Goal: Complete application form

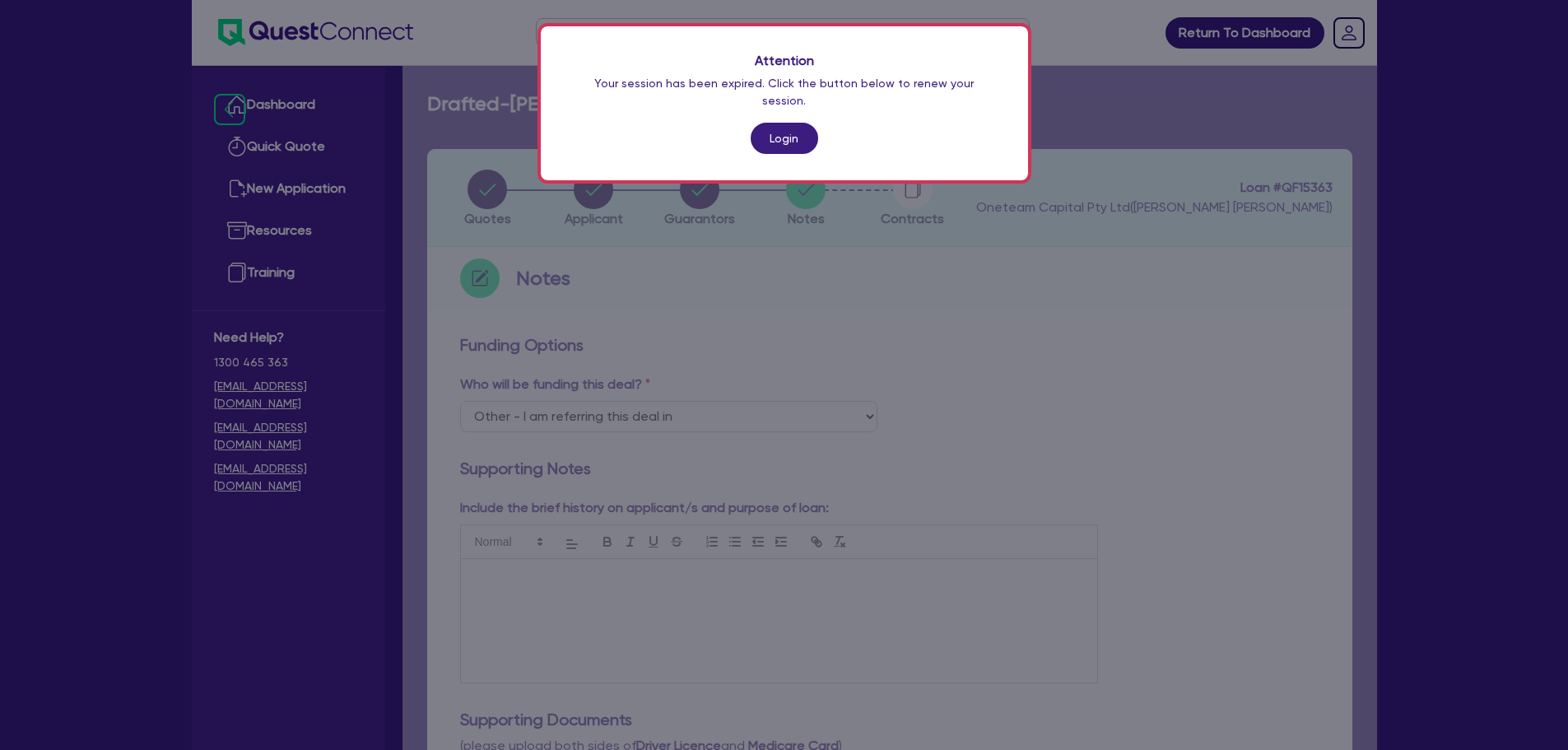
select select "Other"
click at [790, 129] on link "Login" at bounding box center [784, 138] width 68 height 31
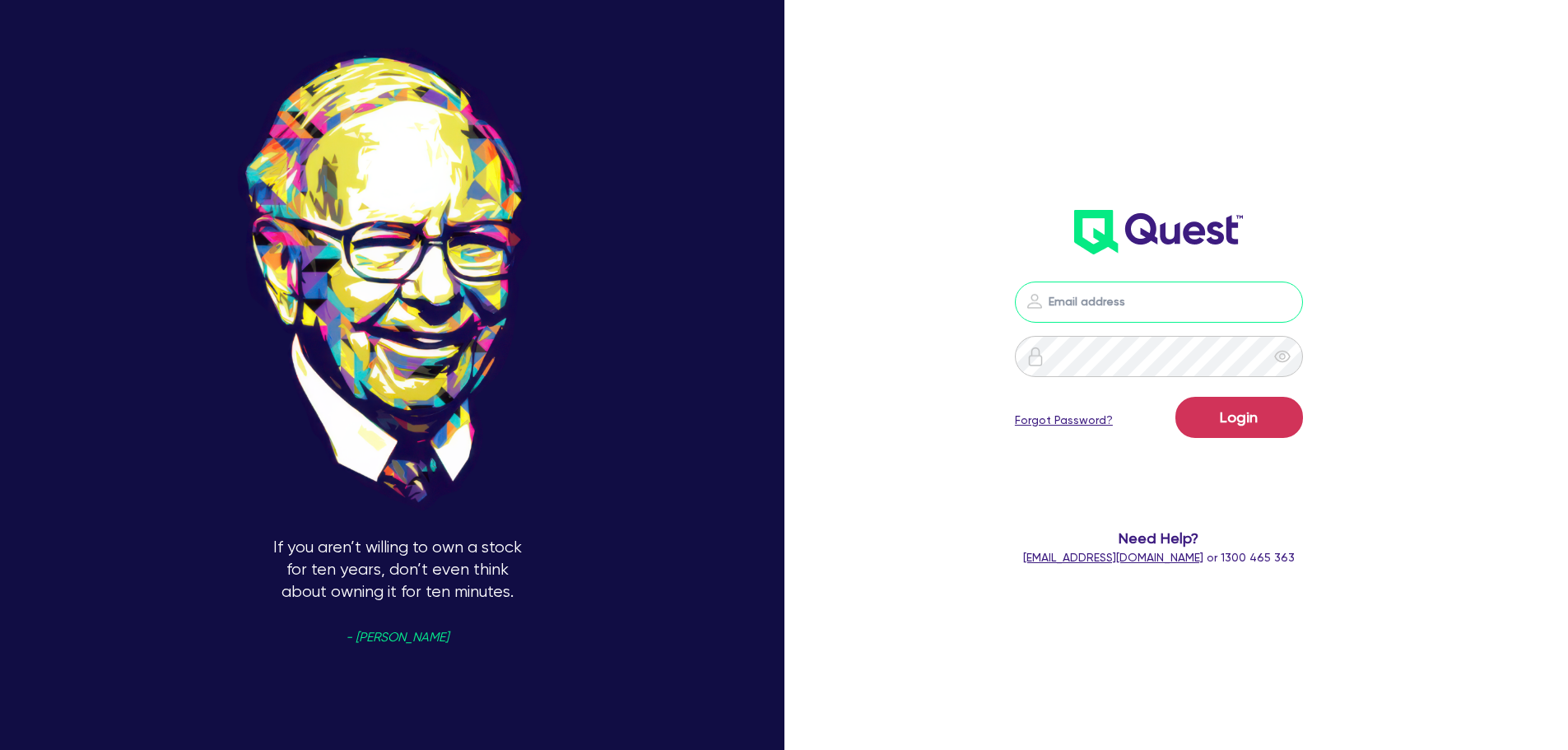
click at [1146, 299] on input "email" at bounding box center [1159, 302] width 288 height 41
type input "rob.matheson@quest.finance"
click at [1251, 422] on button "Login" at bounding box center [1239, 417] width 128 height 41
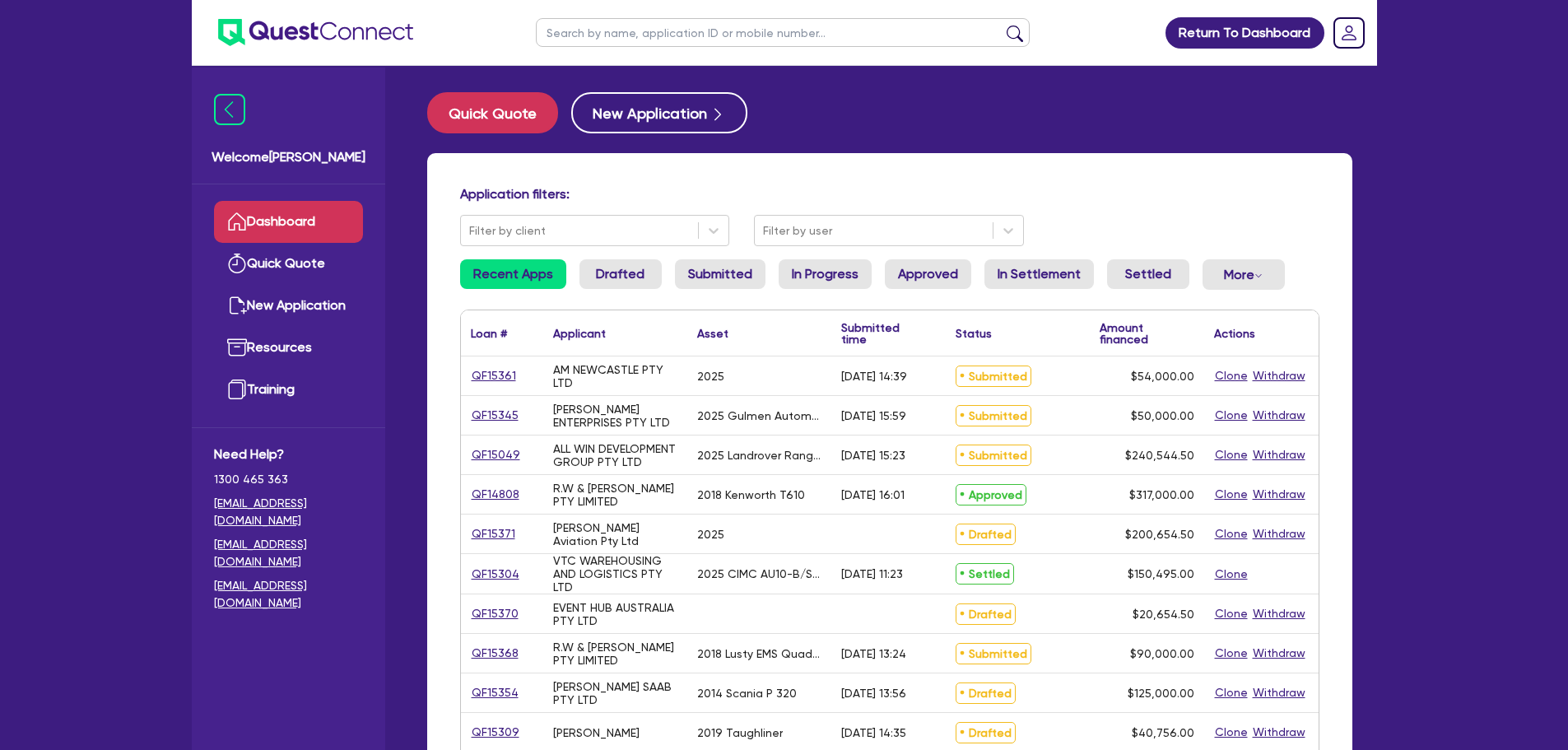
click at [700, 45] on input "text" at bounding box center [783, 33] width 494 height 29
type input "muscle"
click at [1002, 25] on button "submit" at bounding box center [1015, 36] width 27 height 23
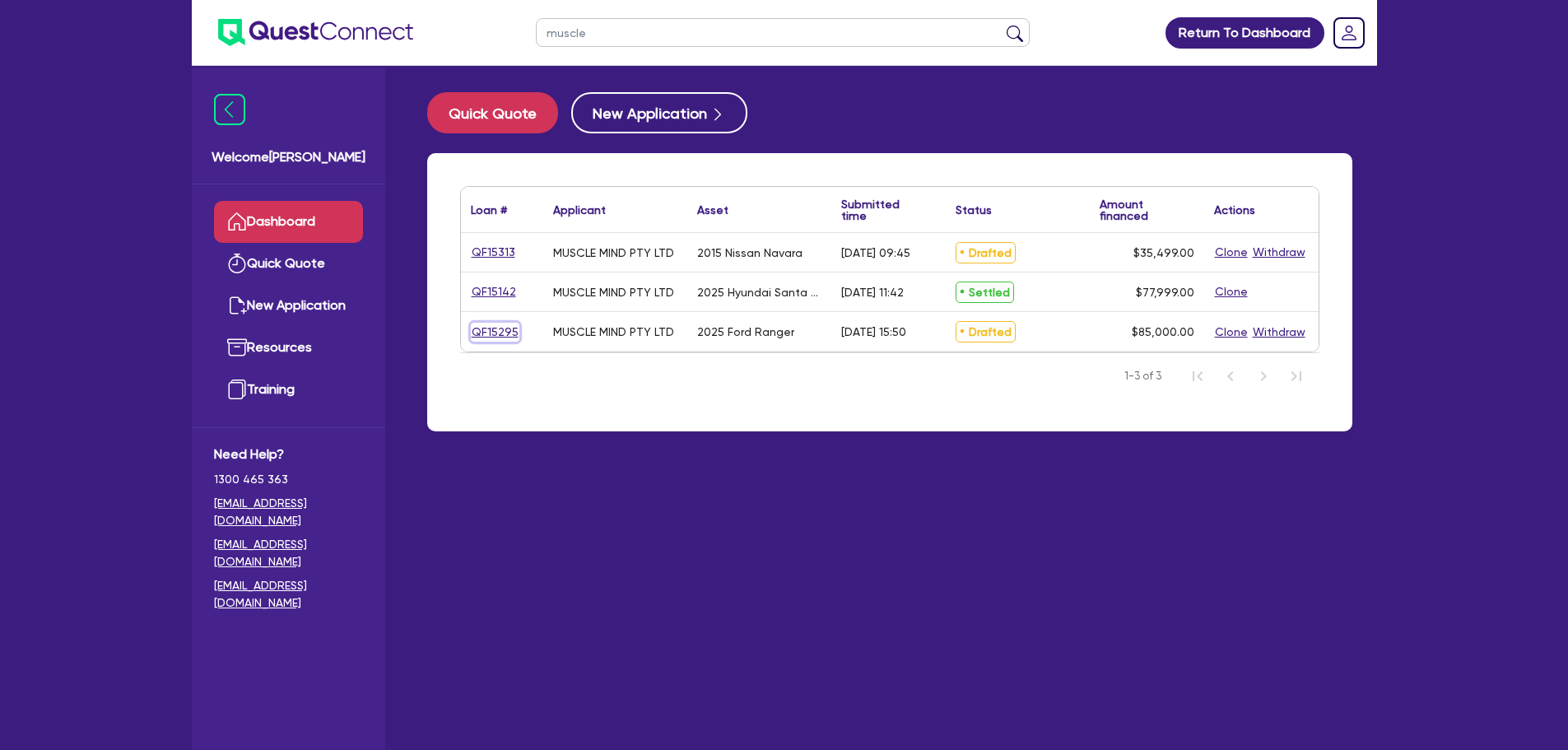
click at [501, 334] on link "QF15295" at bounding box center [495, 332] width 49 height 19
select select "CARS_AND_LIGHT_TRUCKS"
select select "VANS_AND_UTES"
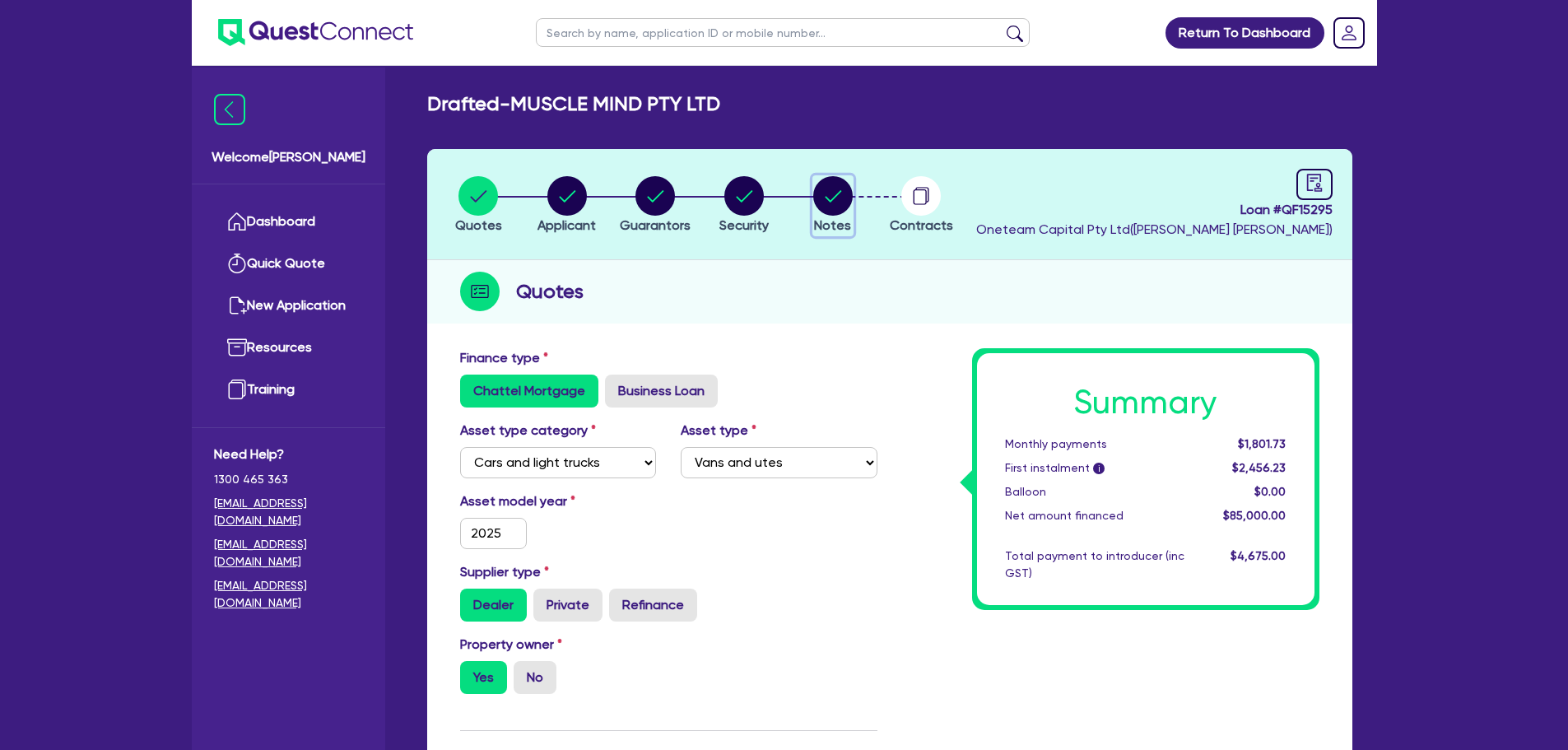
click at [831, 191] on circle "button" at bounding box center [833, 196] width 39 height 39
select select "Other"
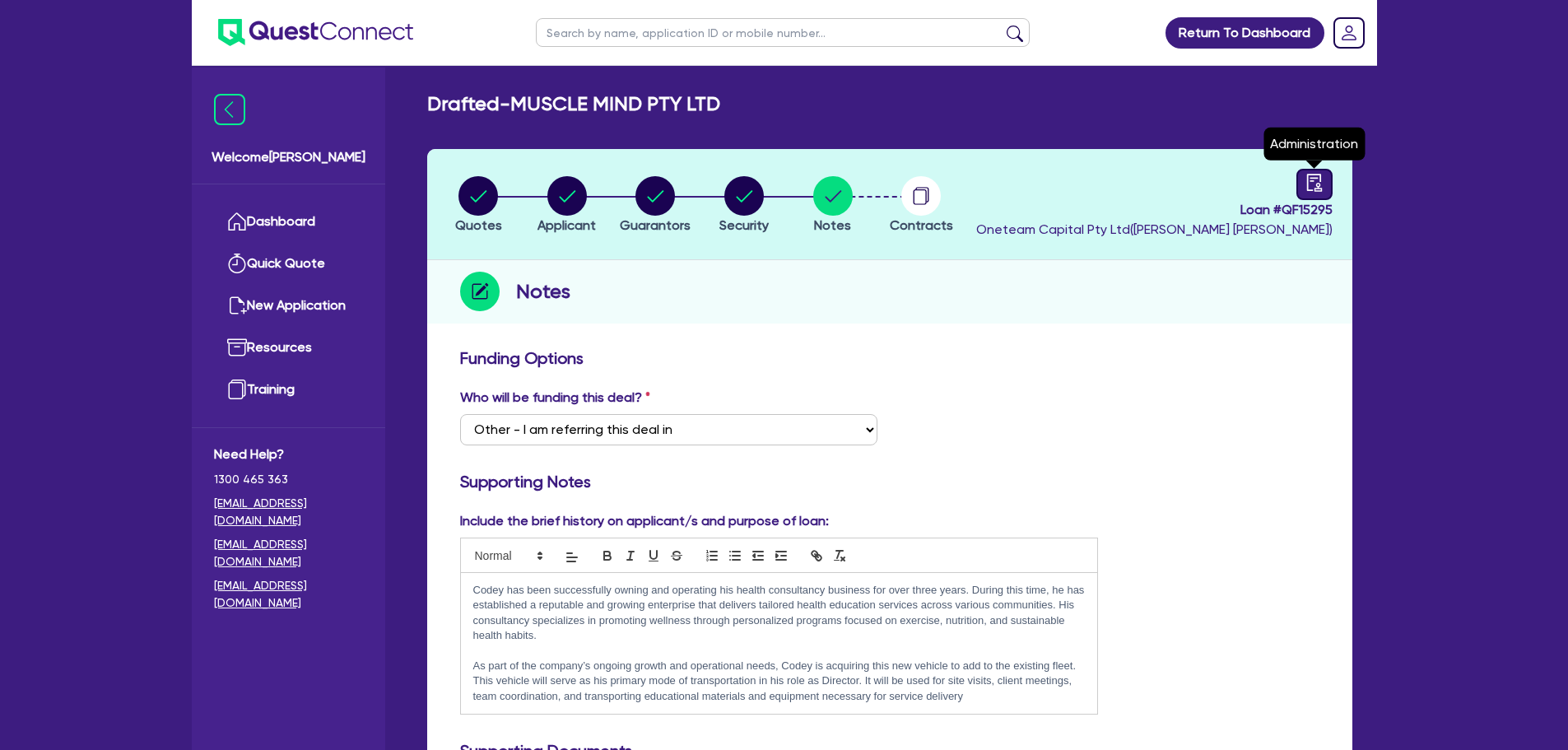
drag, startPoint x: 1316, startPoint y: 177, endPoint x: 1297, endPoint y: 187, distance: 21.5
click at [1316, 178] on icon "audit" at bounding box center [1314, 182] width 18 height 18
select select "DRAFTED_AMENDED"
select select "Other"
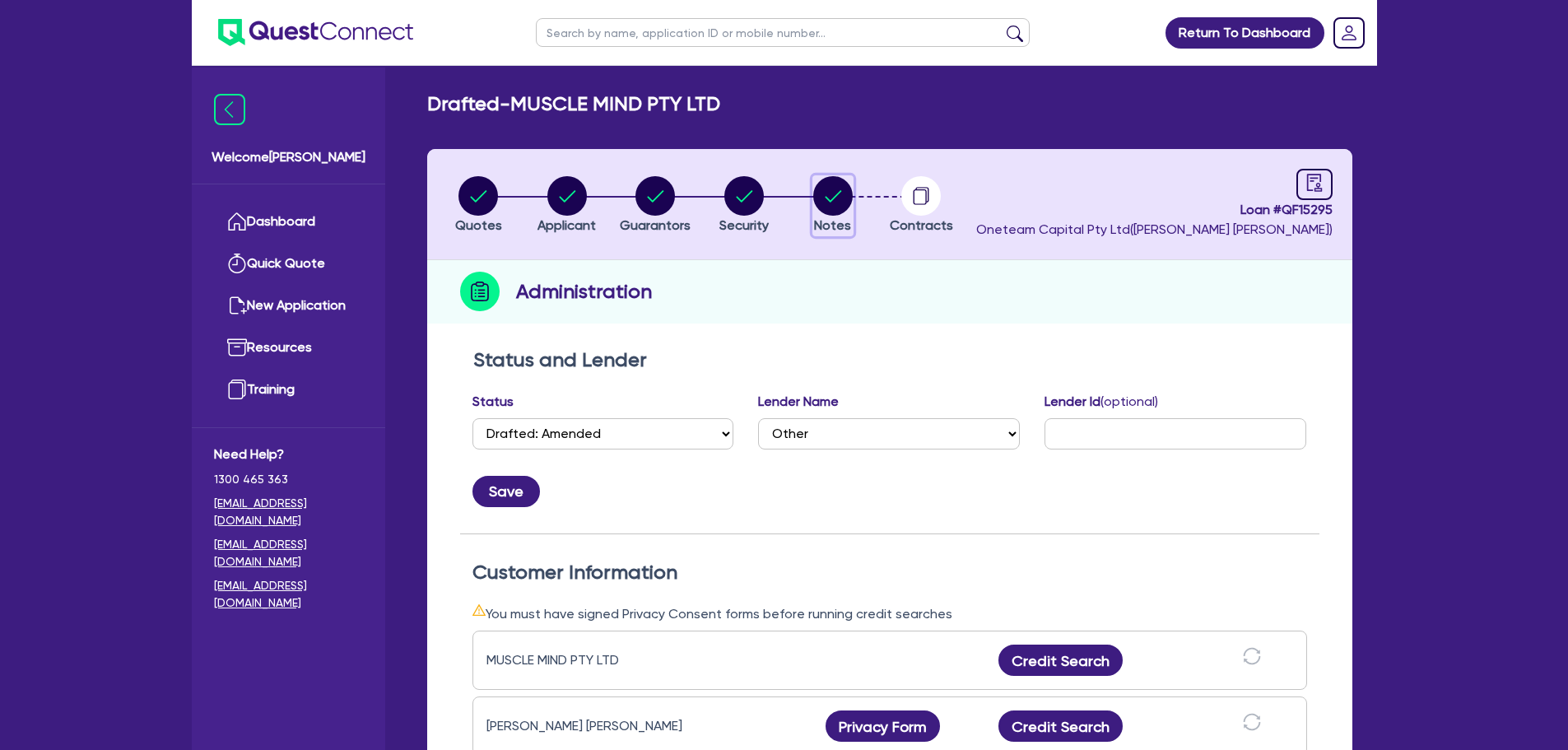
click at [833, 196] on circle "button" at bounding box center [833, 196] width 39 height 39
select select "Other"
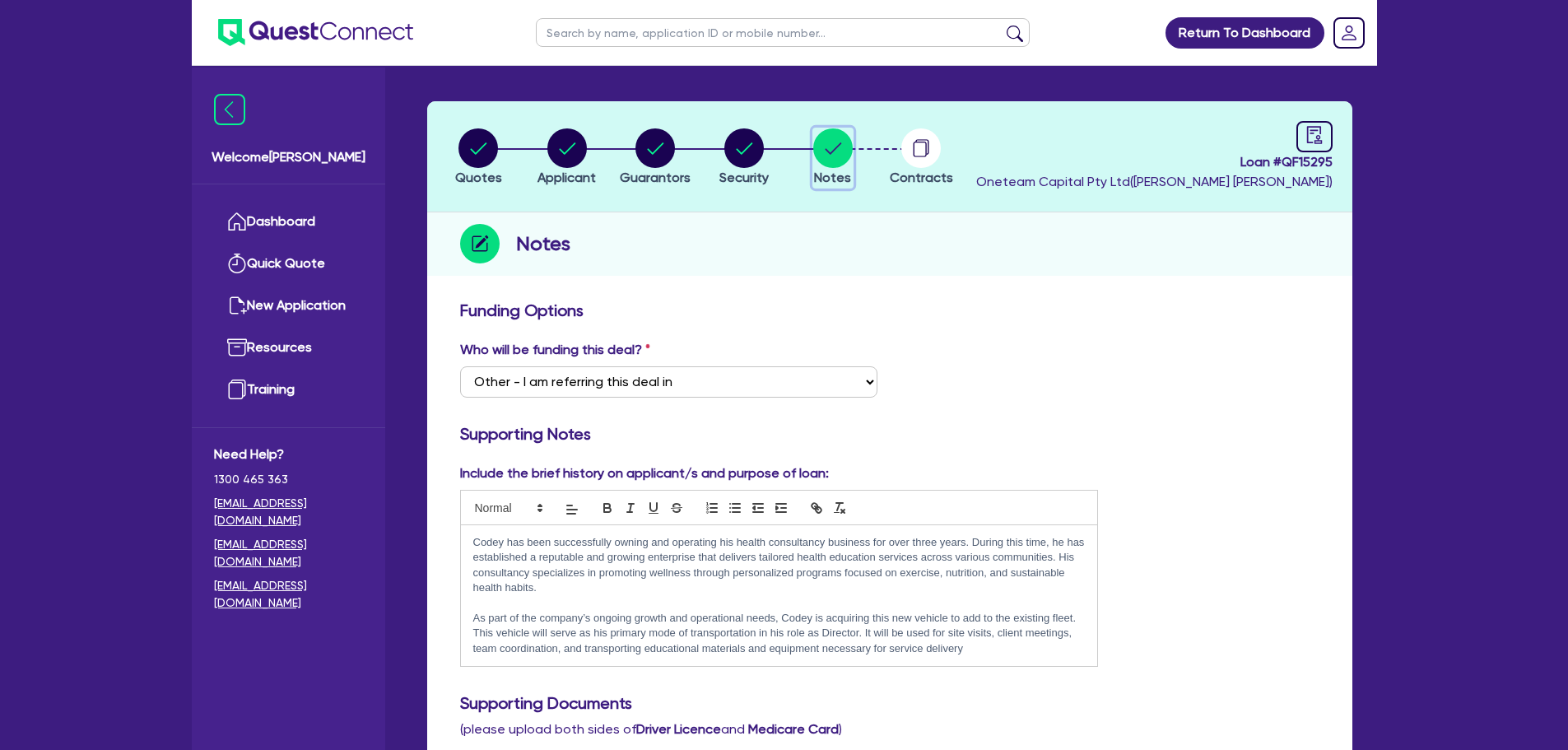
scroll to position [82, 0]
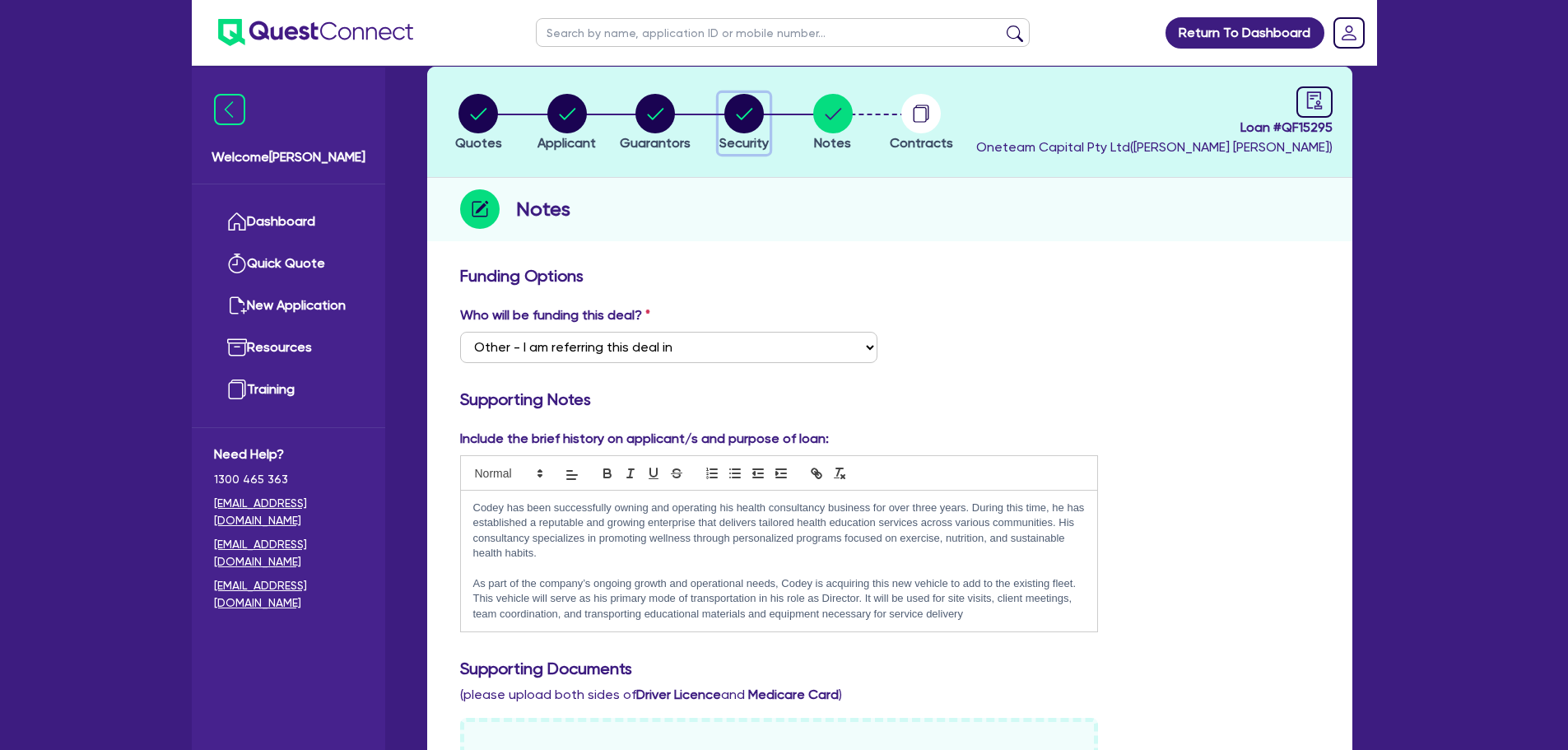
click at [736, 104] on circle "button" at bounding box center [744, 113] width 39 height 39
select select "CARS_AND_LIGHT_TRUCKS"
select select "VANS_AND_UTES"
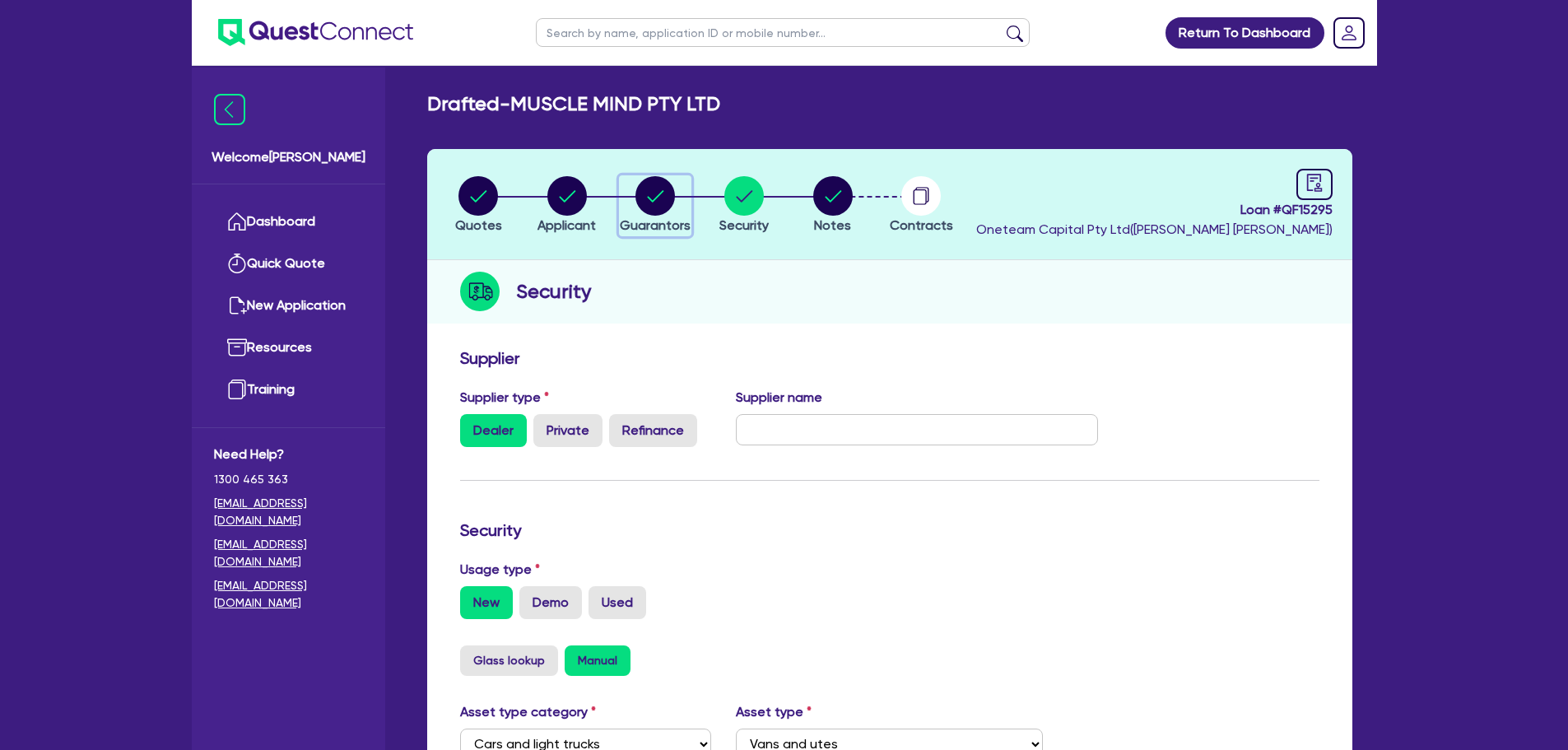
click at [634, 183] on div "button" at bounding box center [655, 196] width 71 height 39
select select "MR"
select select "QLD"
select select "MARRIED"
select select "PROPERTY"
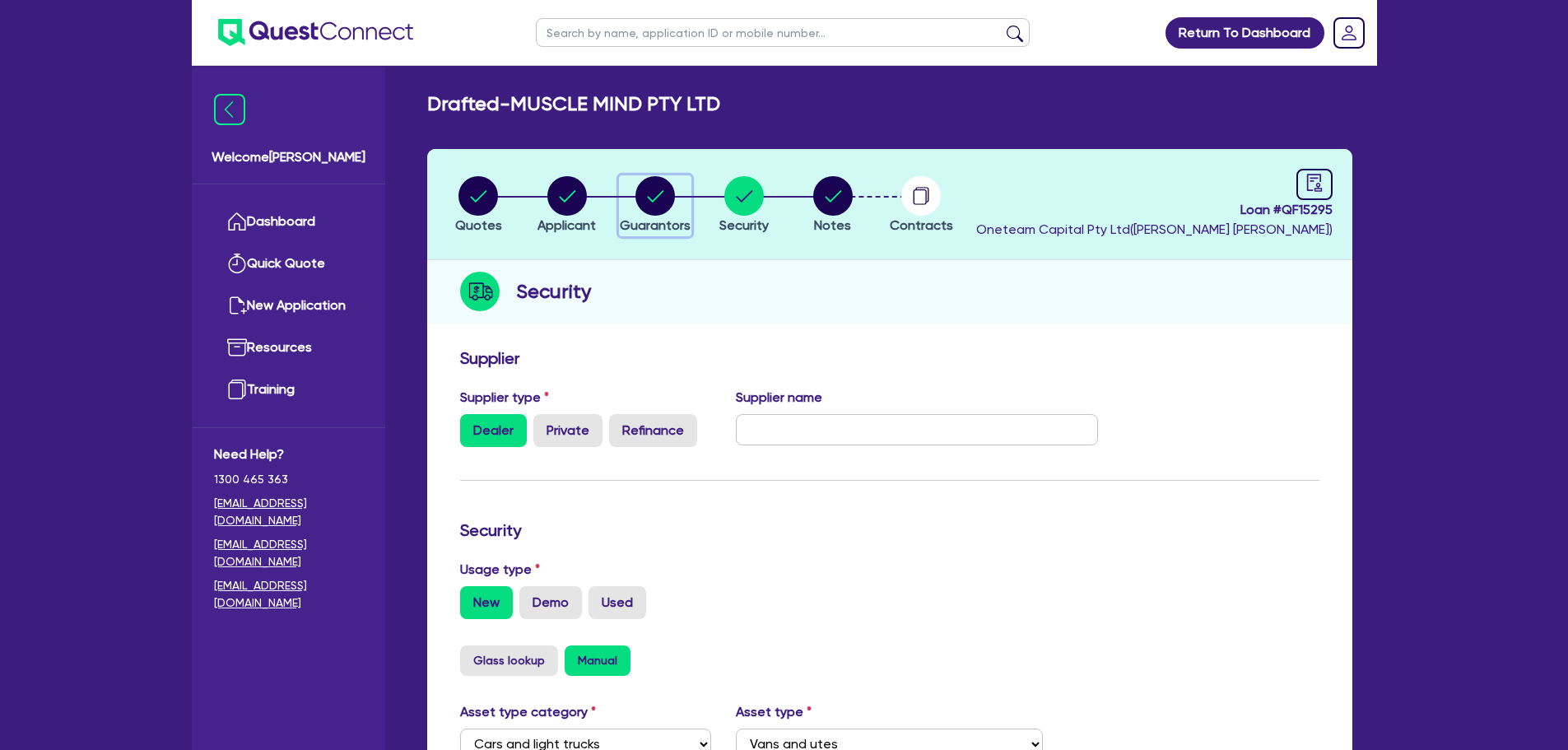
select select "HOUSEHOLD_PERSONAL"
select select "CASH"
select select "VEHICLE"
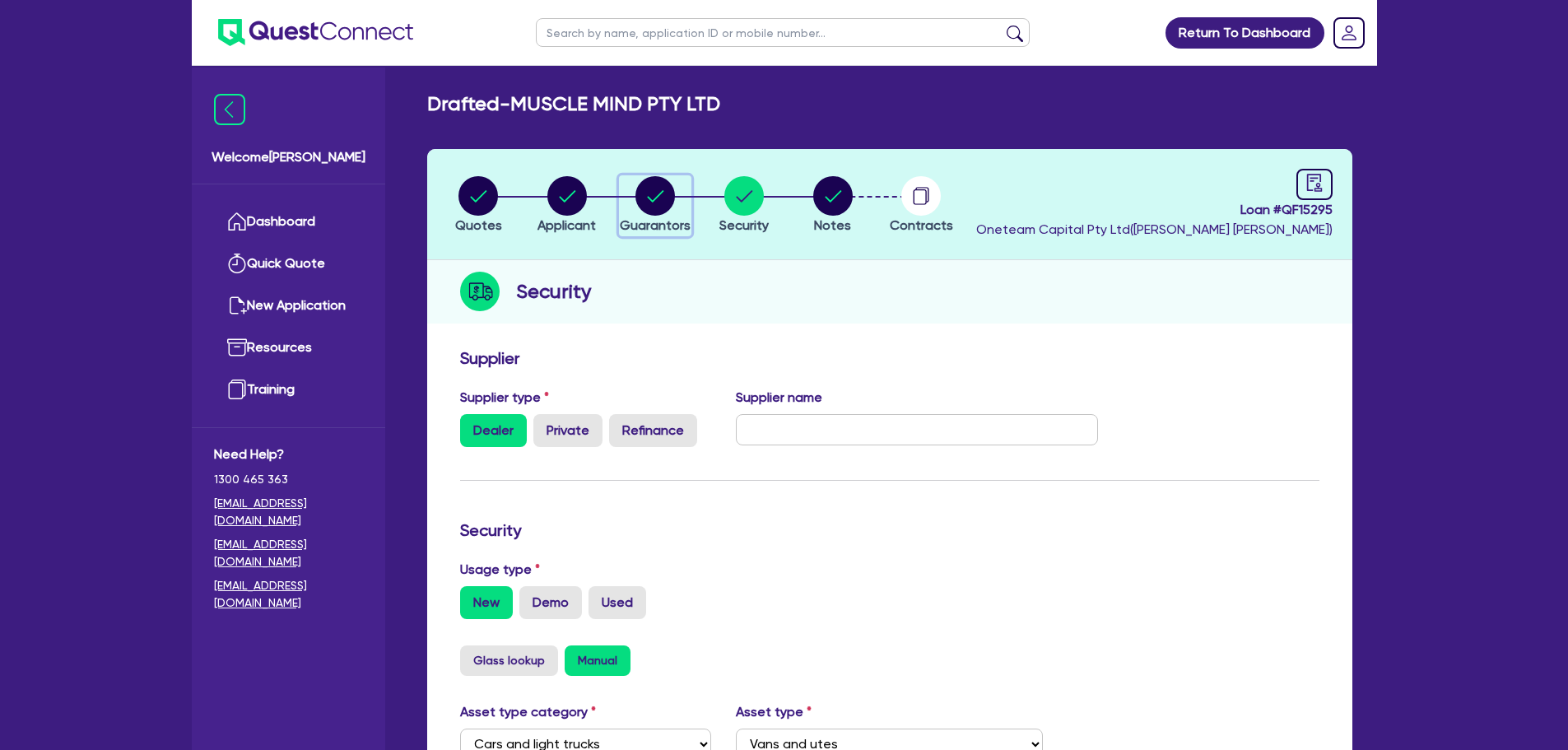
select select "VEHICLE_LOAN"
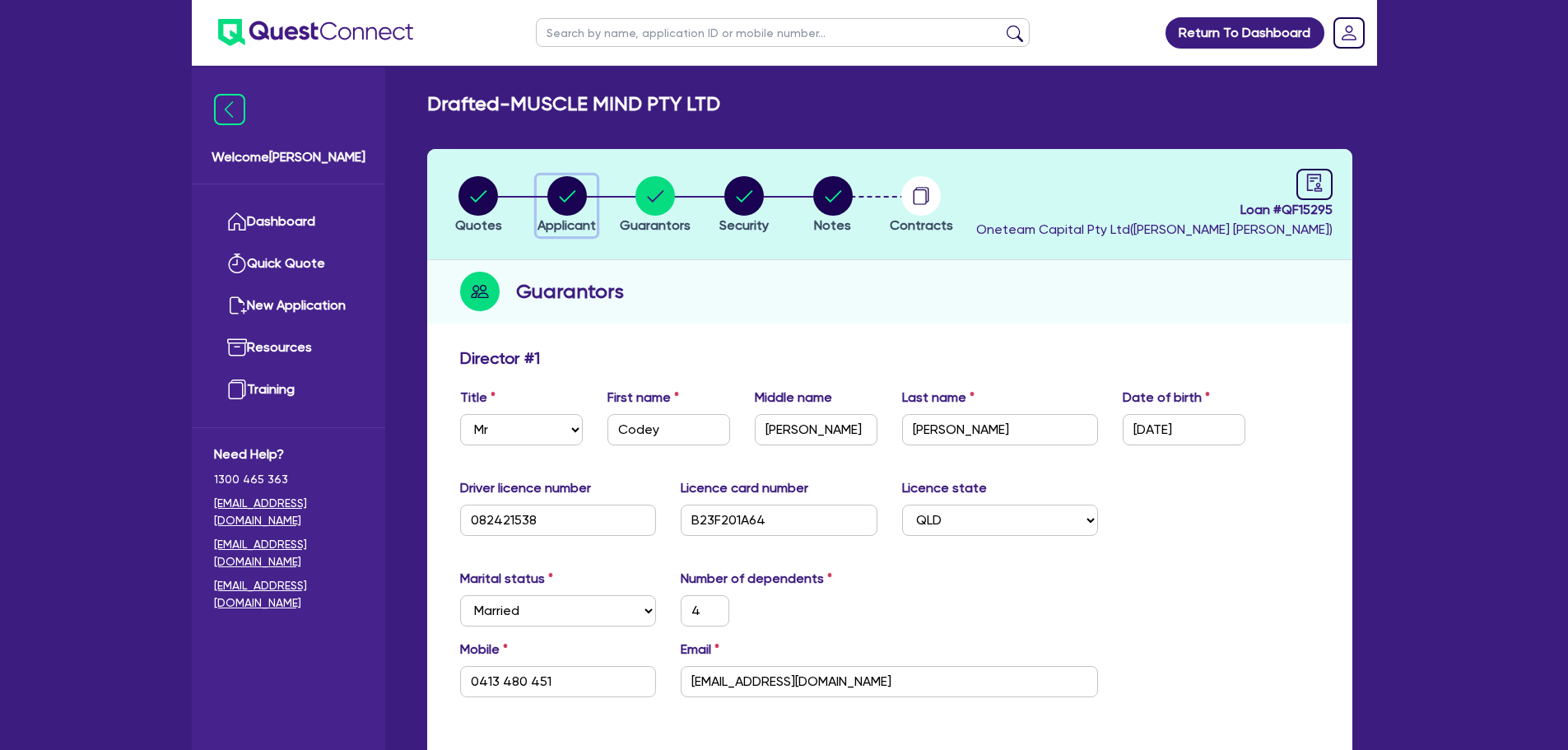
click at [564, 204] on circle "button" at bounding box center [567, 196] width 39 height 39
select select "COMPANY"
select select "PROFESSIONAL"
select select "MANAGEMENT"
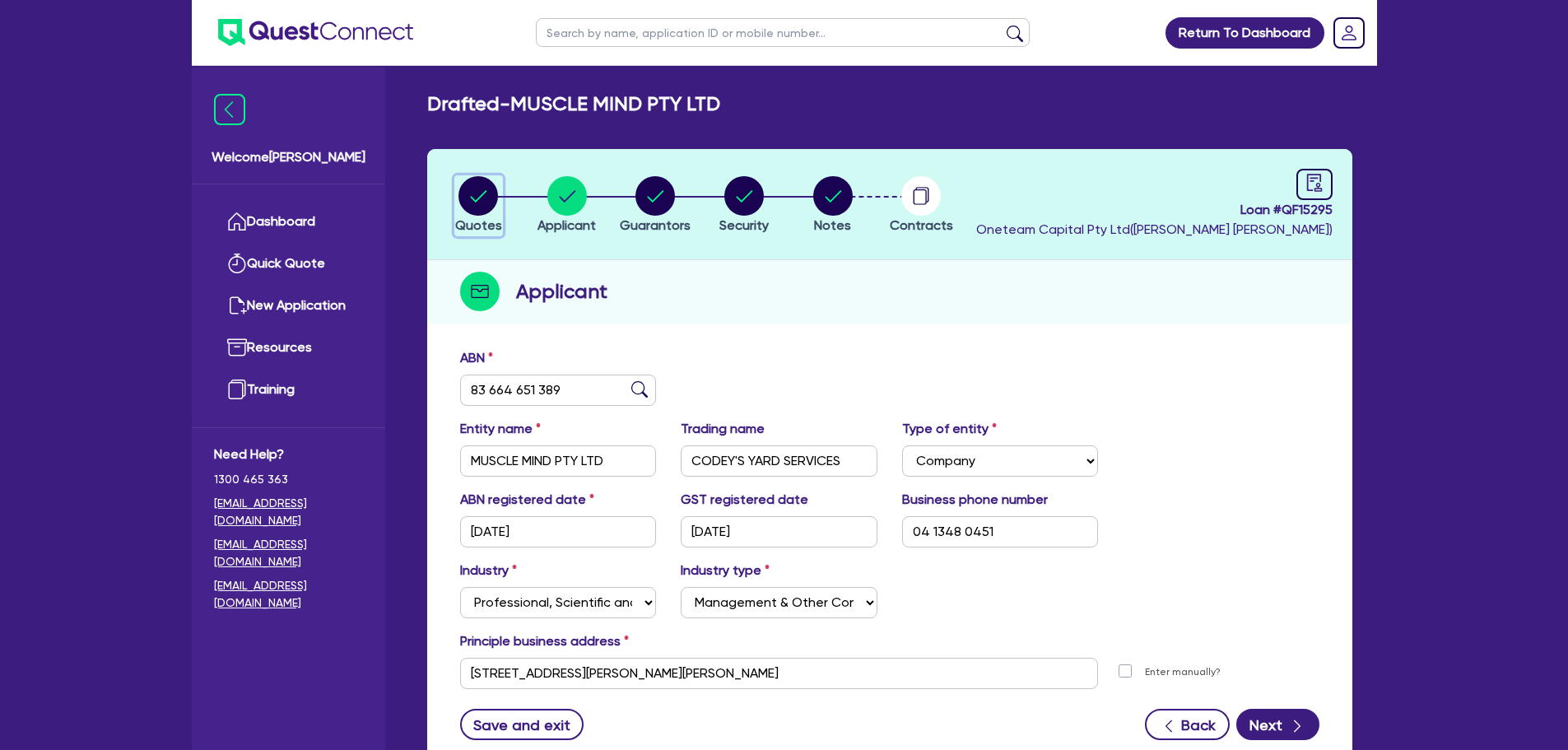
click at [463, 195] on circle "button" at bounding box center [478, 196] width 39 height 39
select select "CARS_AND_LIGHT_TRUCKS"
select select "VANS_AND_UTES"
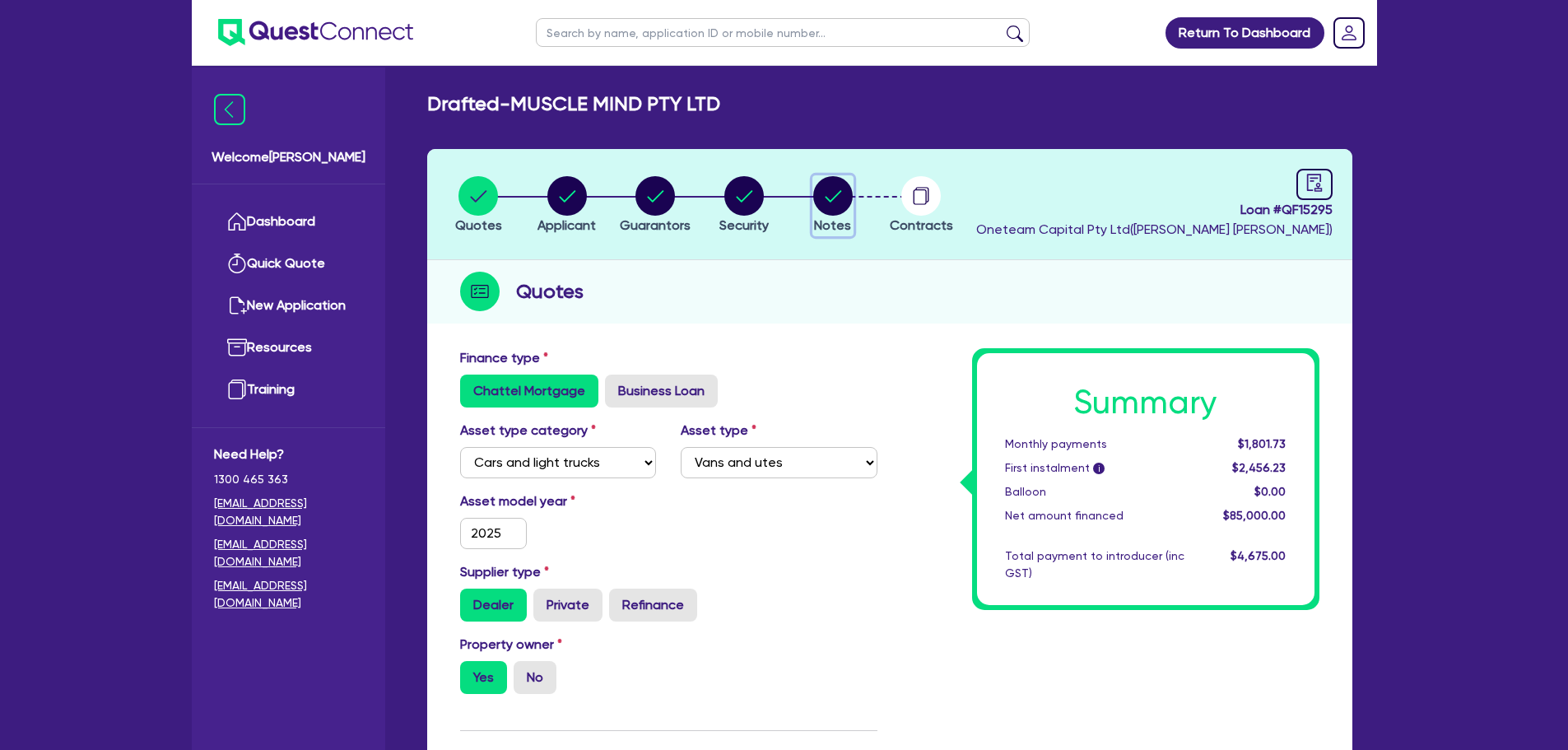
click at [823, 199] on circle "button" at bounding box center [833, 196] width 39 height 39
select select "Other"
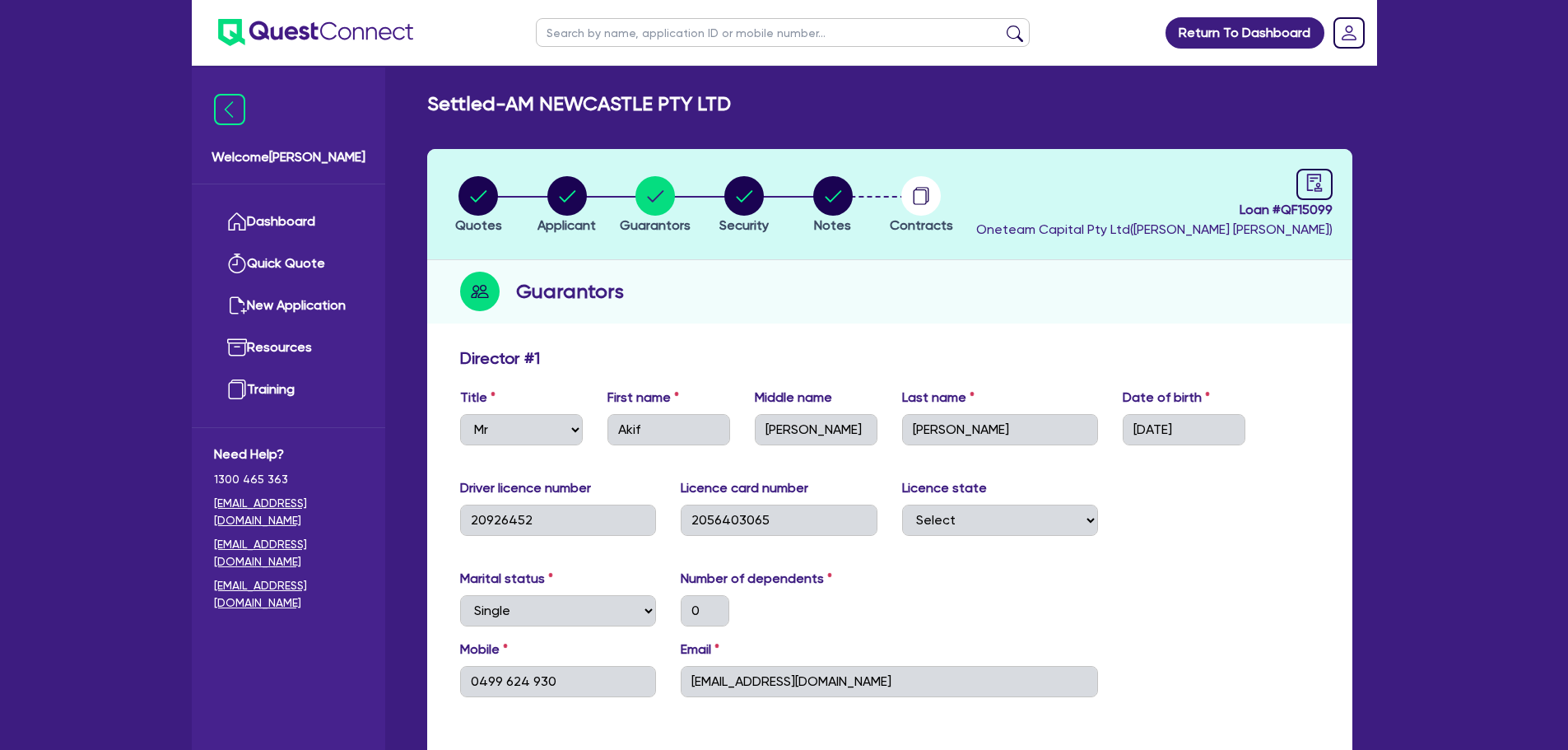
select select "MR"
select select "[GEOGRAPHIC_DATA]"
select select "SINGLE"
select select "PROPERTY"
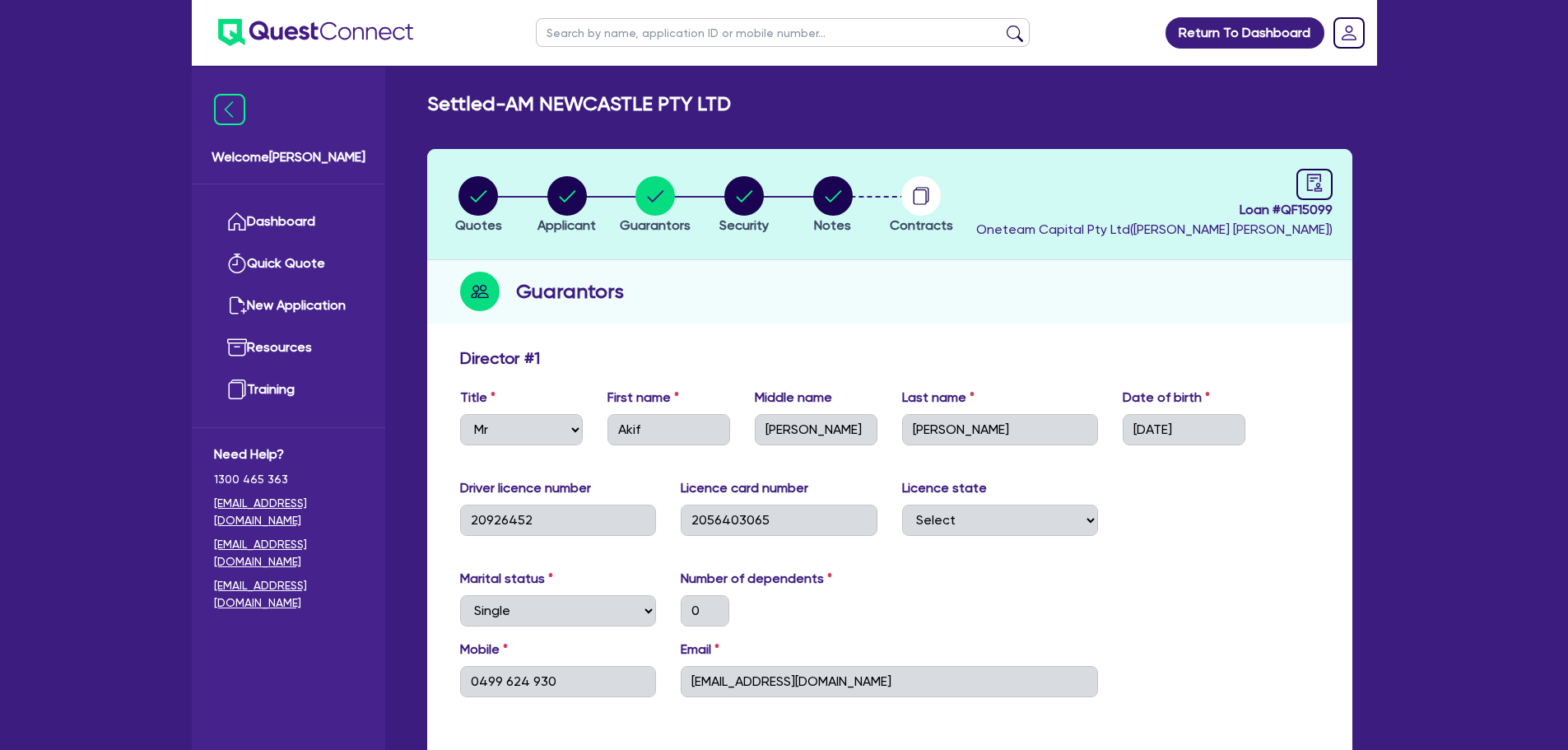
select select "VEHICLE"
select select "CASH"
select select "HOUSEHOLD_PERSONAL"
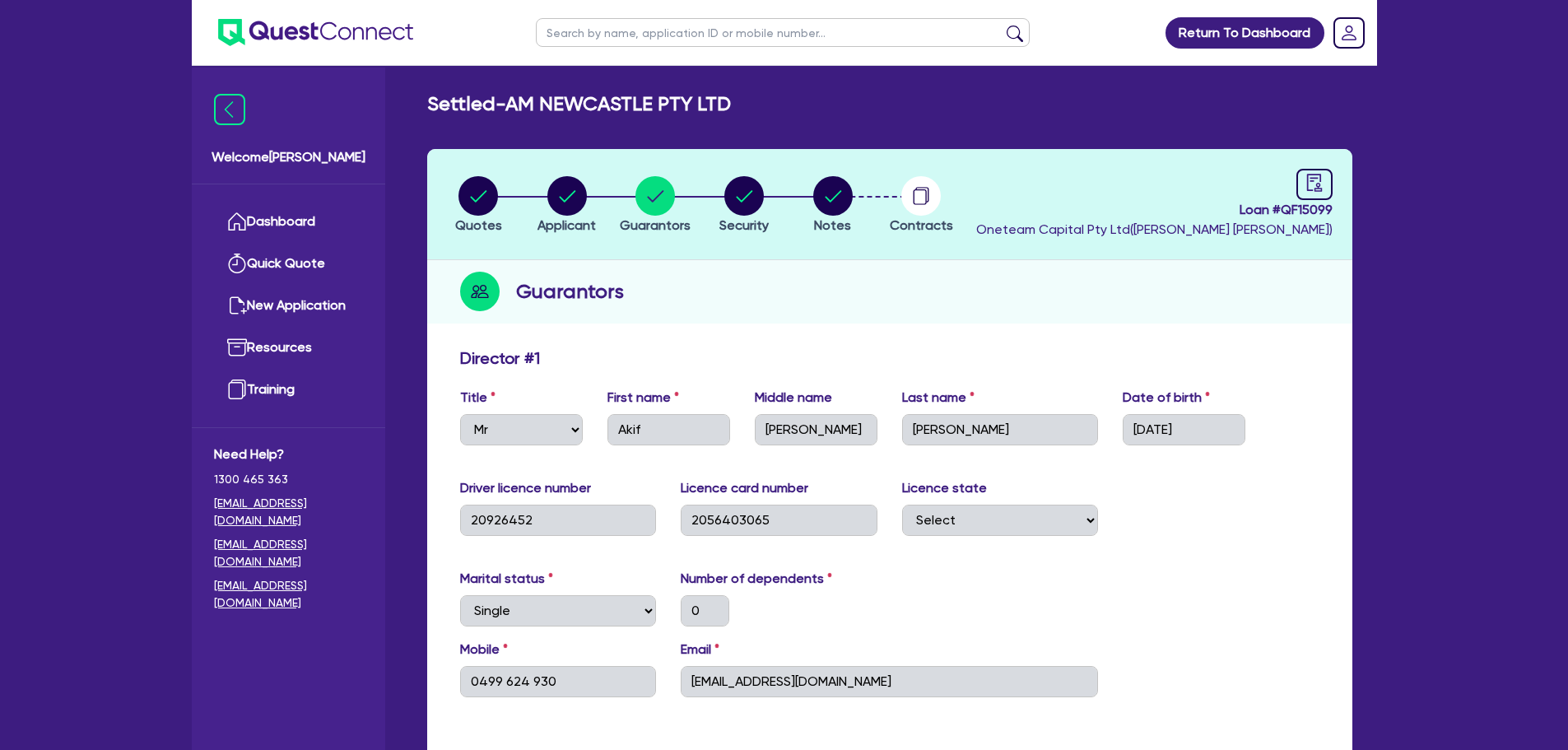
select select "MORTGAGE"
select select "VEHICLE_LOAN"
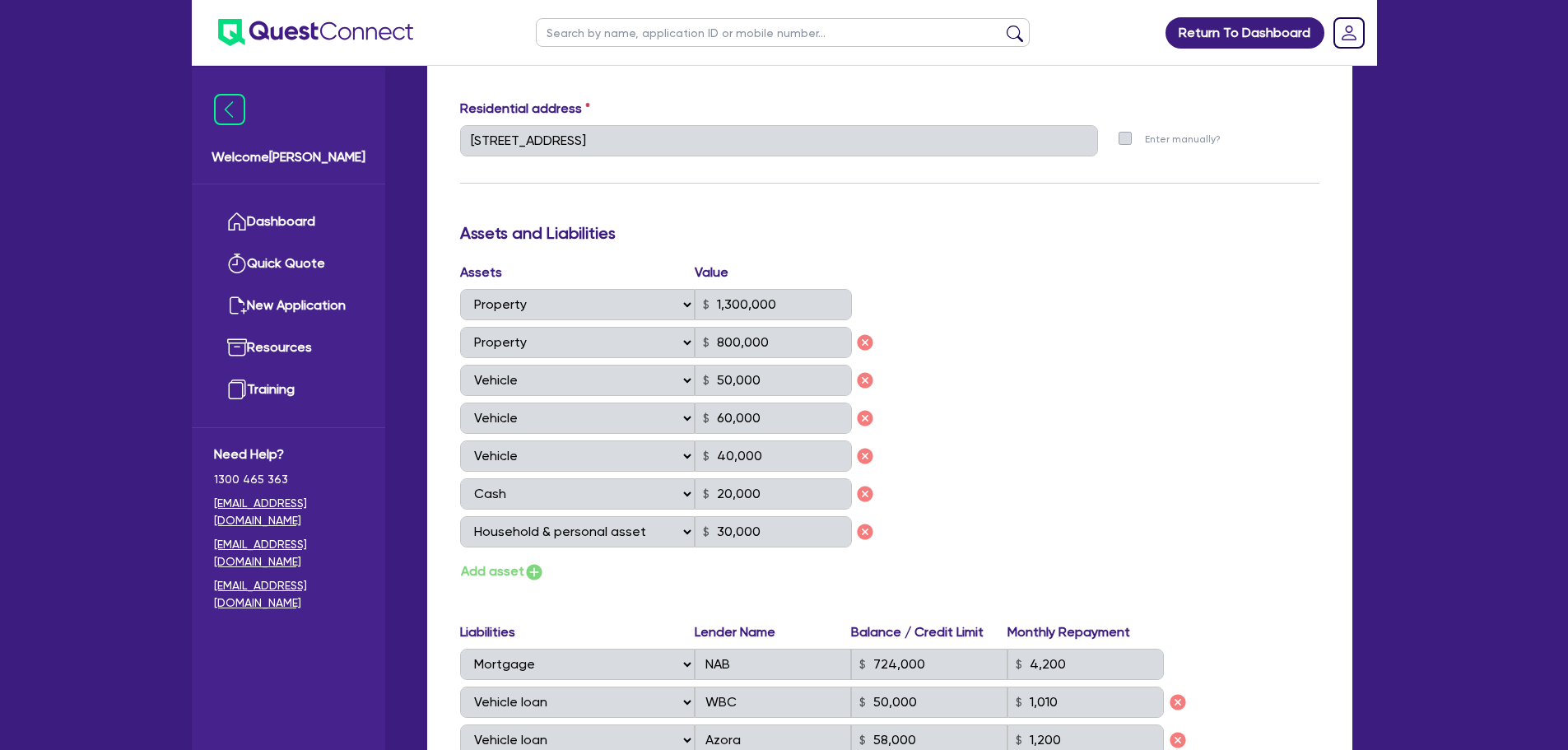
click at [629, 31] on input "text" at bounding box center [783, 33] width 494 height 29
type input "muscle"
click button "submit" at bounding box center [1015, 36] width 27 height 23
